Goal: Task Accomplishment & Management: Complete application form

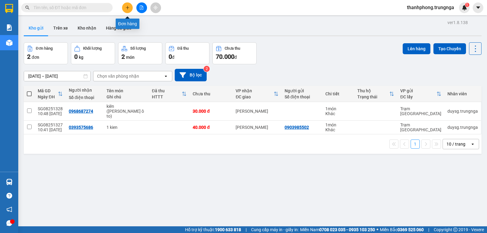
click at [129, 8] on icon "plus" at bounding box center [127, 7] width 4 height 4
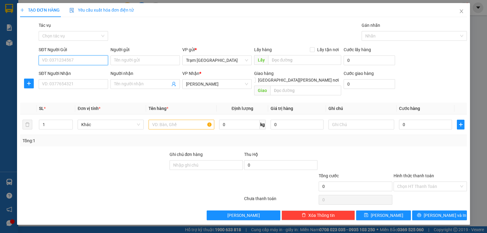
click at [83, 59] on input "SĐT Người Gửi" at bounding box center [73, 60] width 69 height 10
type input "0377000594"
click at [78, 86] on input "SĐT Người Nhận" at bounding box center [73, 84] width 69 height 10
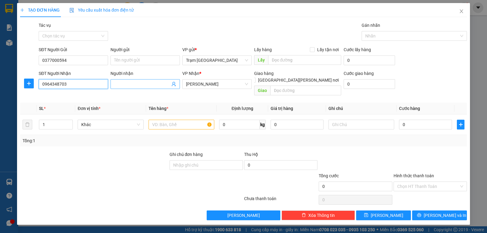
type input "0964348703"
click at [147, 86] on input "Người nhận" at bounding box center [142, 84] width 56 height 7
type input "Ms. Xuân"
click at [194, 121] on input "text" at bounding box center [181, 125] width 66 height 10
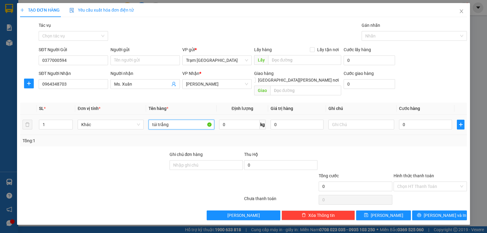
type input "túi trắng"
type input "5"
type input "003"
type input "3"
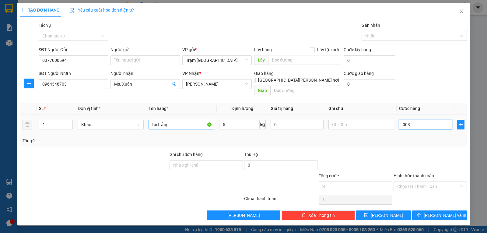
type input "0.030"
type input "30"
type input "30.000"
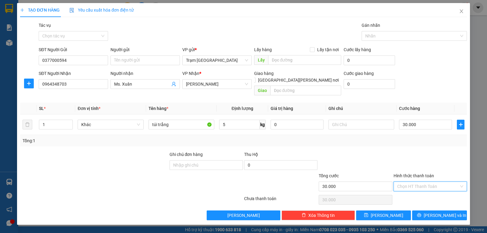
click at [415, 182] on input "Hình thức thanh toán" at bounding box center [428, 186] width 62 height 9
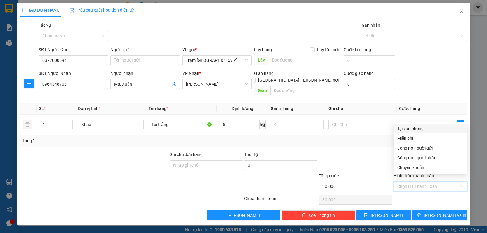
click at [420, 127] on div "Tại văn phòng" at bounding box center [430, 128] width 66 height 7
type input "0"
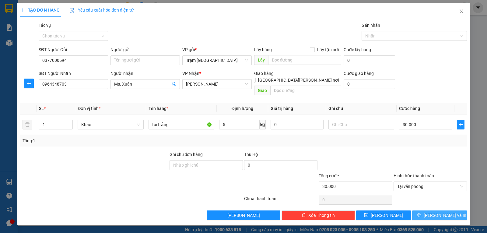
click at [438, 212] on span "[PERSON_NAME] và In" at bounding box center [444, 215] width 43 height 7
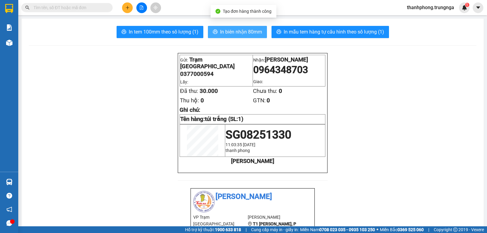
click at [240, 32] on span "In biên nhận 80mm" at bounding box center [241, 32] width 42 height 8
